Goal: Task Accomplishment & Management: Manage account settings

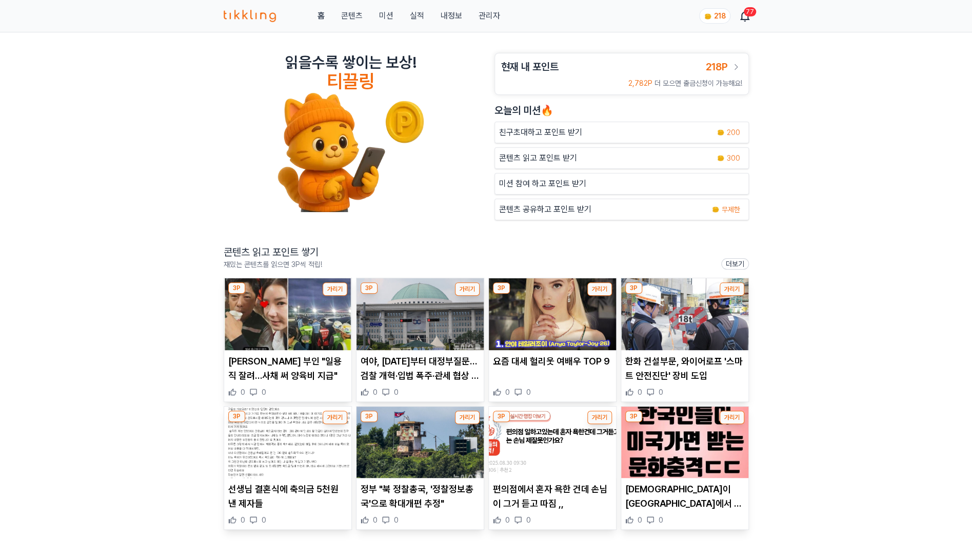
click at [483, 15] on link "관리자" at bounding box center [489, 16] width 22 height 12
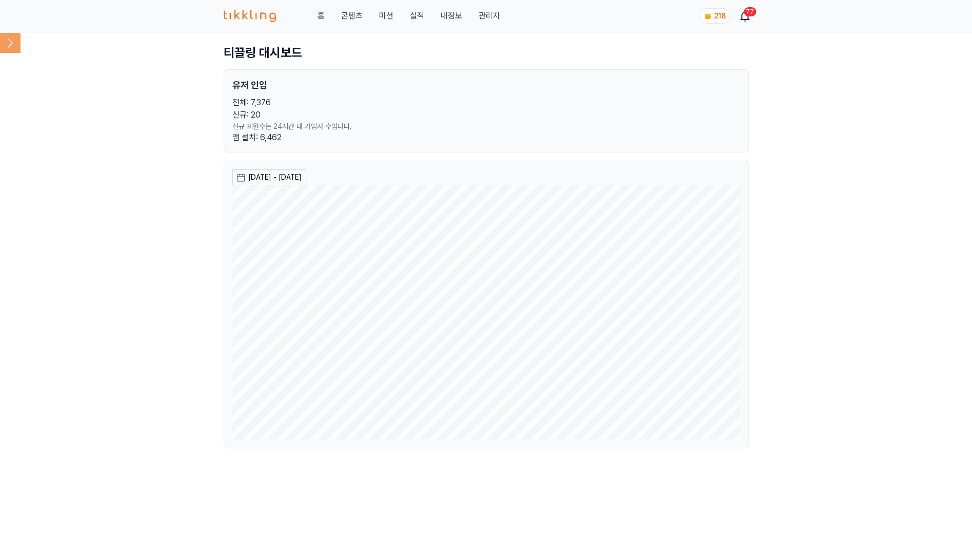
click at [5, 36] on icon at bounding box center [10, 42] width 21 height 21
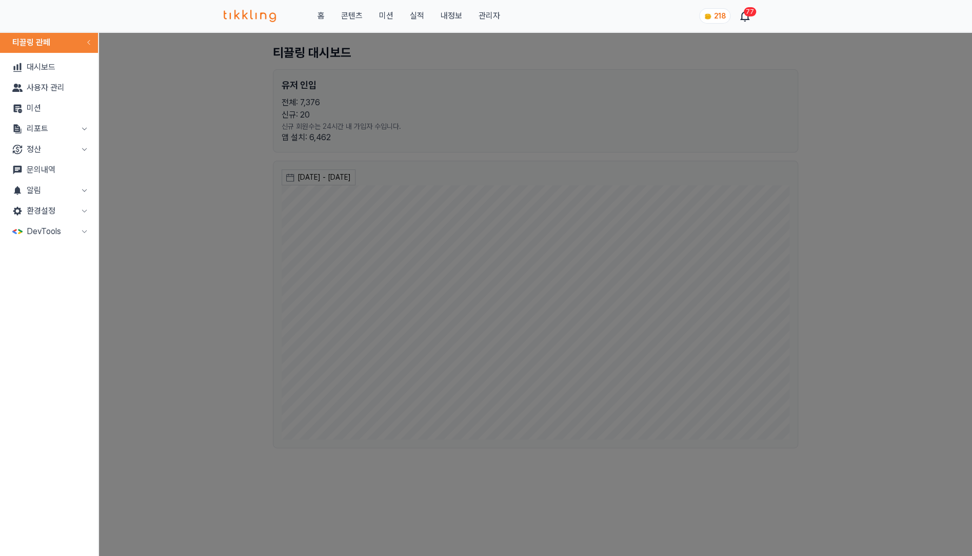
click at [75, 151] on button "정산" at bounding box center [49, 149] width 90 height 21
click at [46, 168] on link "출금신청" at bounding box center [49, 170] width 90 height 21
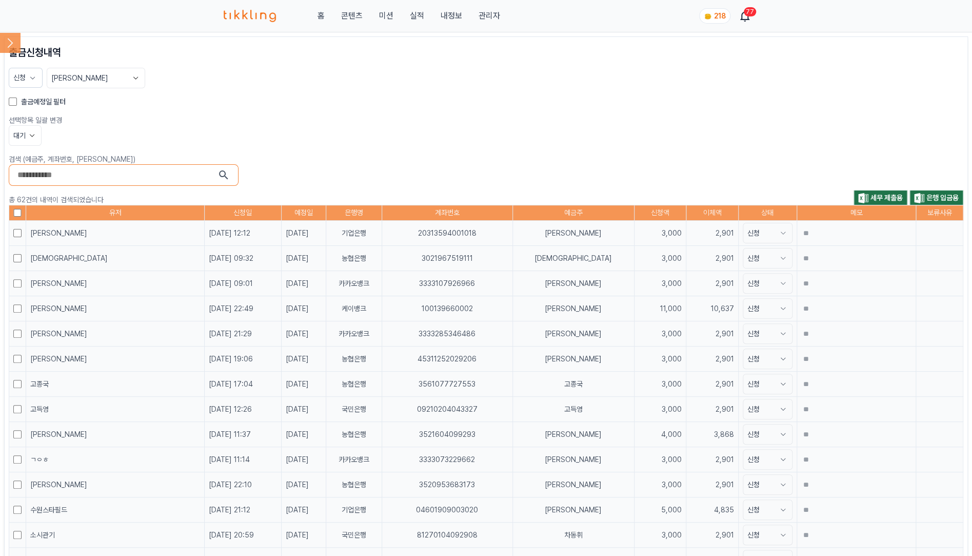
click at [53, 103] on label "출금예정일 필터" at bounding box center [43, 101] width 45 height 10
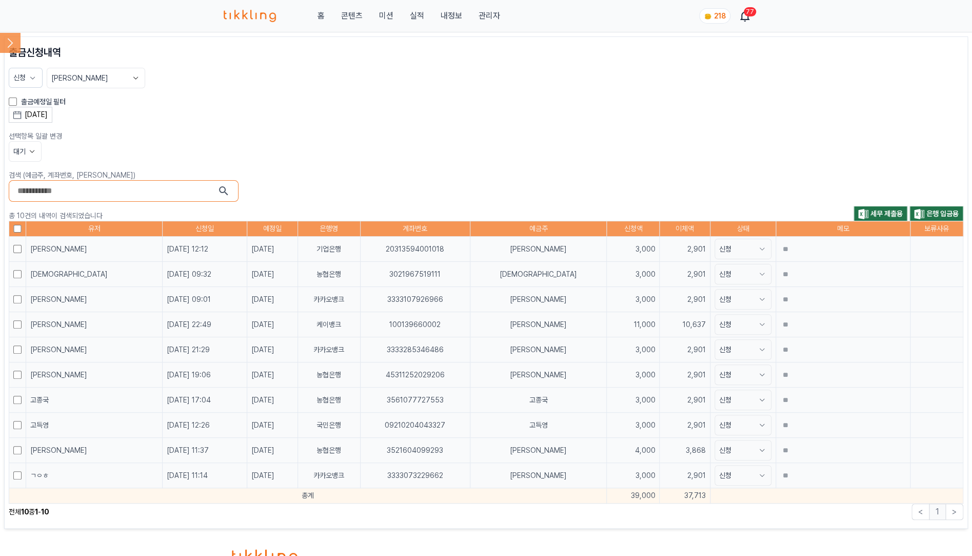
click at [48, 113] on div "[DATE]" at bounding box center [36, 114] width 23 height 11
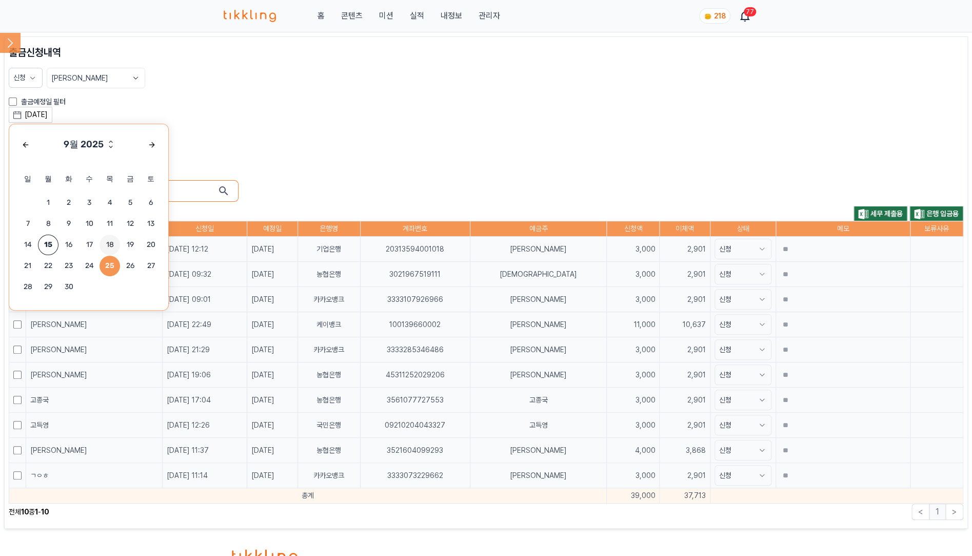
click at [116, 241] on span "18" at bounding box center [110, 244] width 21 height 21
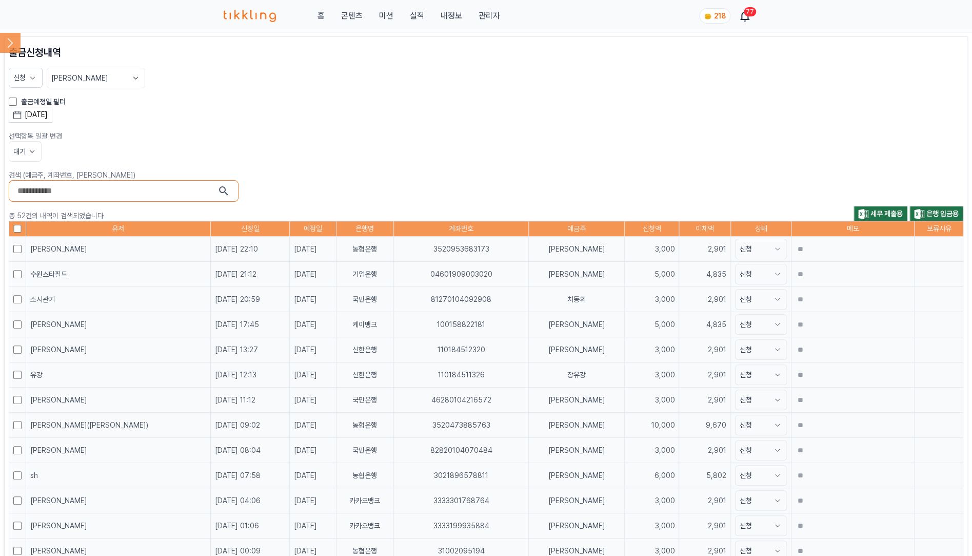
click at [475, 109] on div "[DATE] 9월 2025 일 월 화 수 목 금 토 1 2 3 4 5 6 7 8 9 10 11 12 13 14 15 16 17 18 19 20…" at bounding box center [486, 115] width 955 height 16
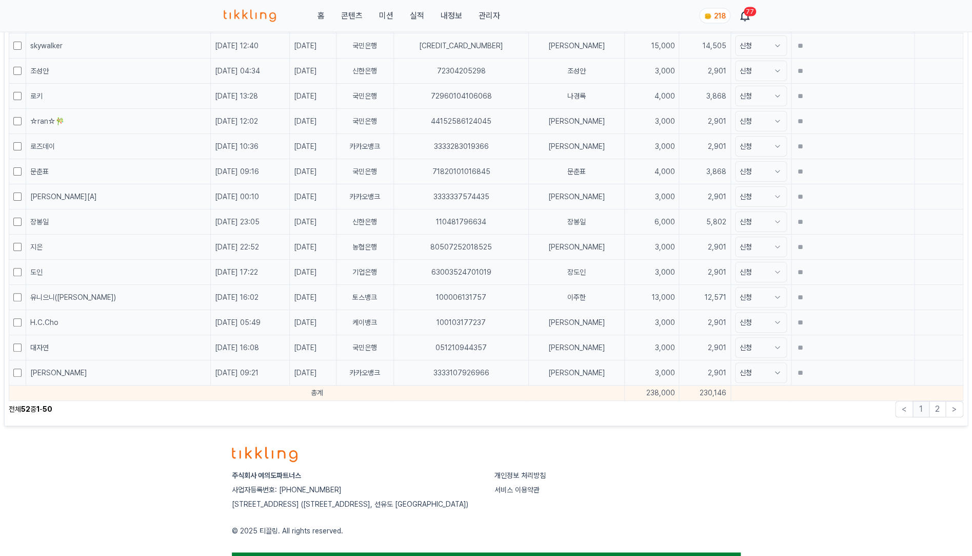
scroll to position [1197, 0]
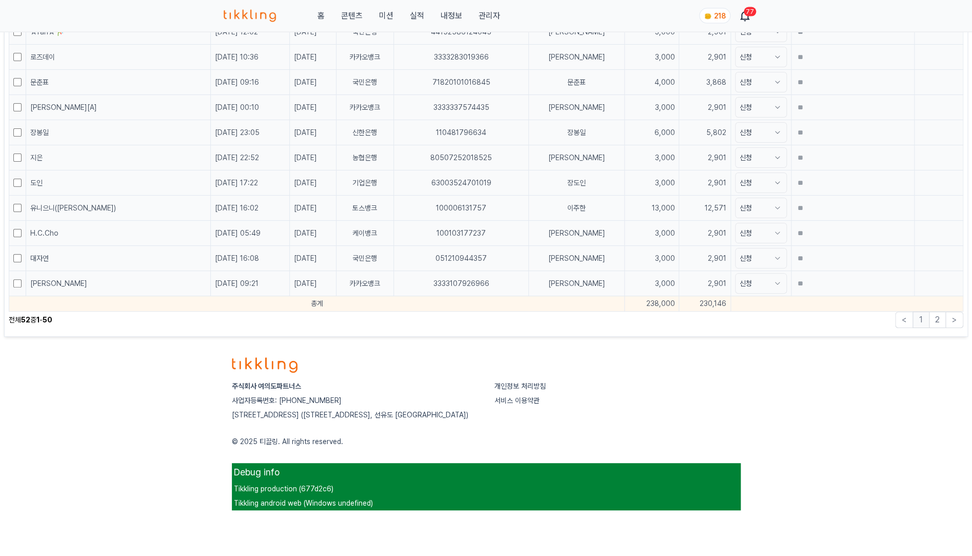
drag, startPoint x: 625, startPoint y: 298, endPoint x: 658, endPoint y: 300, distance: 32.9
click at [679, 300] on td "230,146" at bounding box center [705, 303] width 52 height 15
copy td "230,146"
click at [715, 381] on div "개인정보 처리방침" at bounding box center [618, 386] width 246 height 10
click at [533, 359] on div "주식회사 여의도파트너스 사업자등록번호: [PHONE_NUMBER] [STREET_ADDRESS] 개인정보 처리방침 서비스 이용약관 © 2025…" at bounding box center [486, 430] width 525 height 178
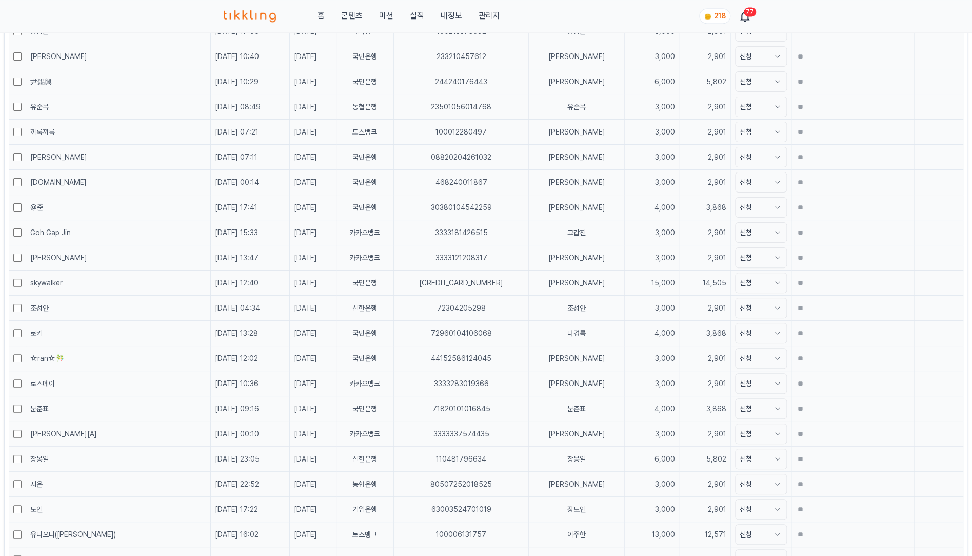
scroll to position [544, 0]
